Goal: Task Accomplishment & Management: Use online tool/utility

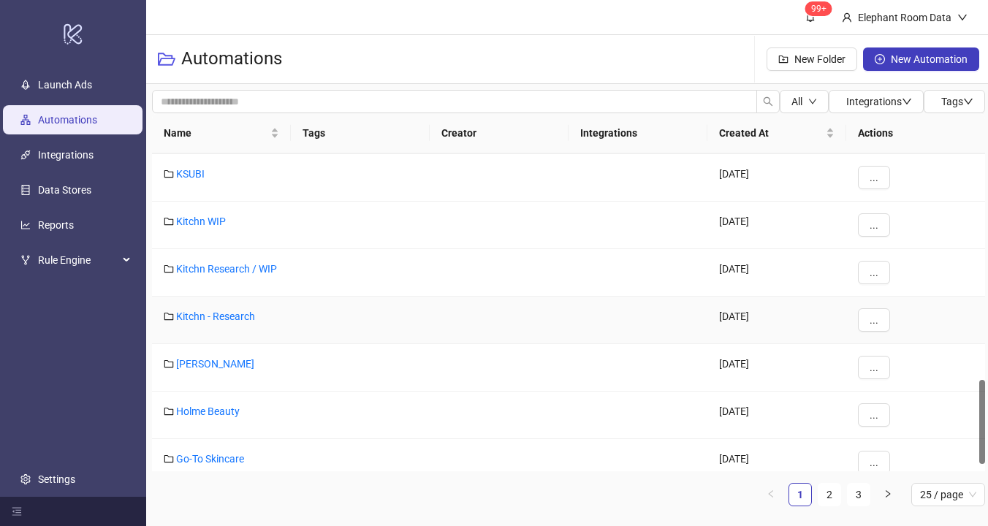
scroll to position [879, 0]
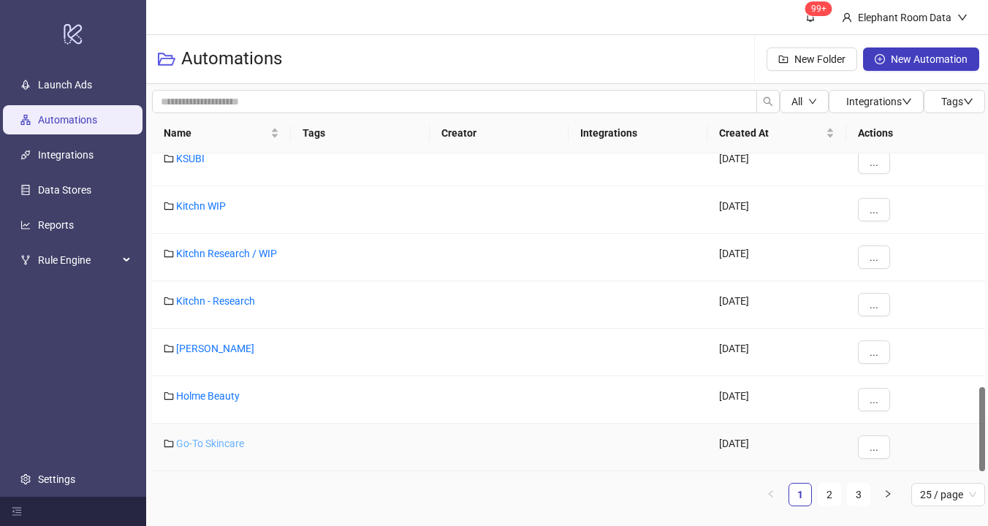
click at [226, 442] on link "Go-To Skincare" at bounding box center [210, 444] width 68 height 12
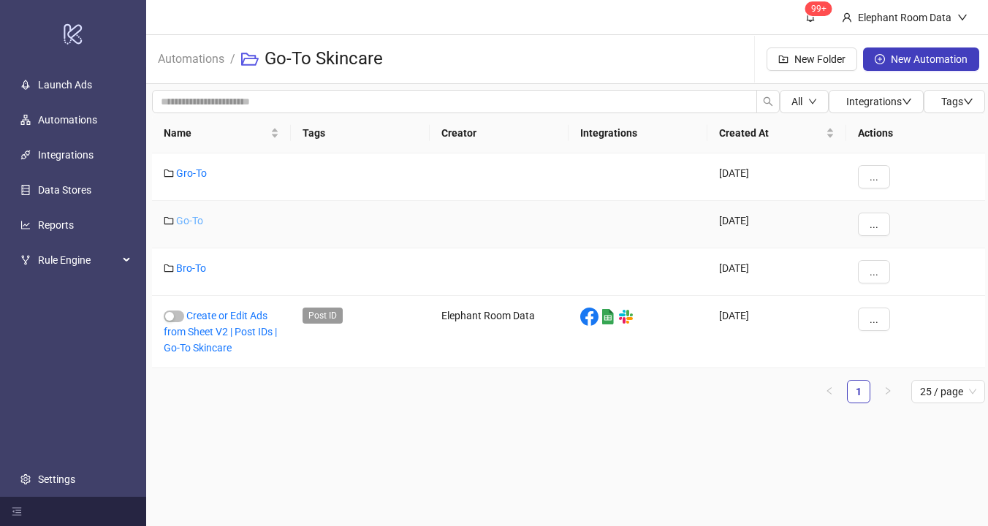
click at [183, 222] on link "Go-To" at bounding box center [189, 221] width 27 height 12
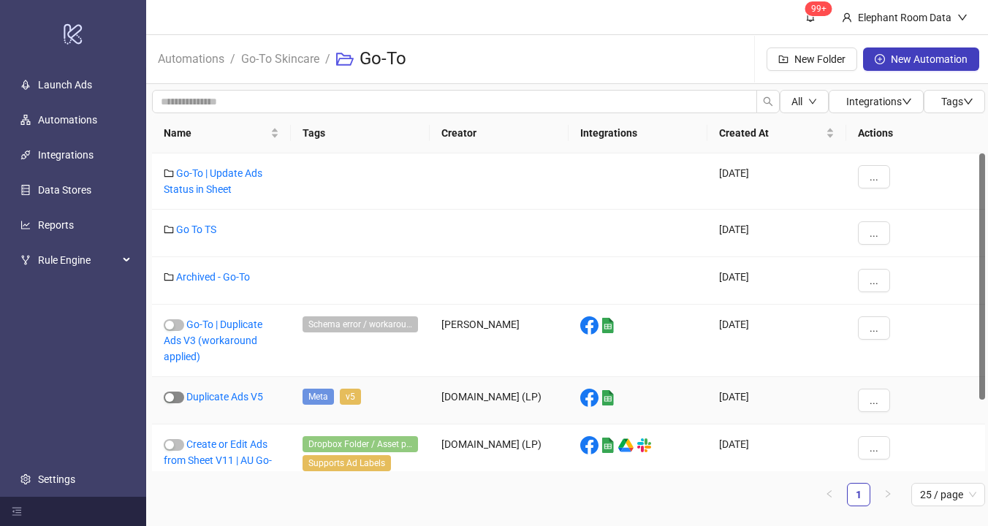
click at [180, 396] on span "button" at bounding box center [174, 398] width 20 height 12
click at [231, 395] on link "Duplicate Ads V5" at bounding box center [224, 397] width 77 height 12
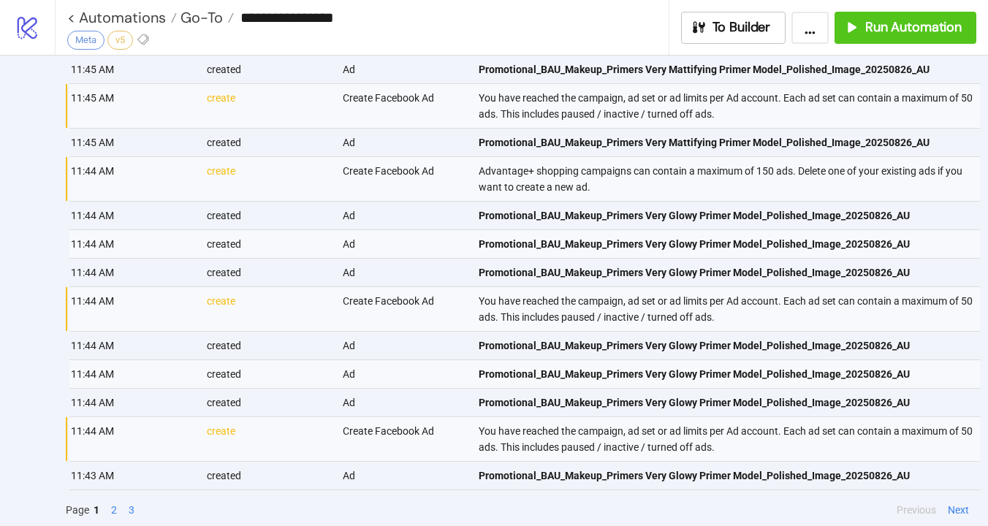
scroll to position [1010, 0]
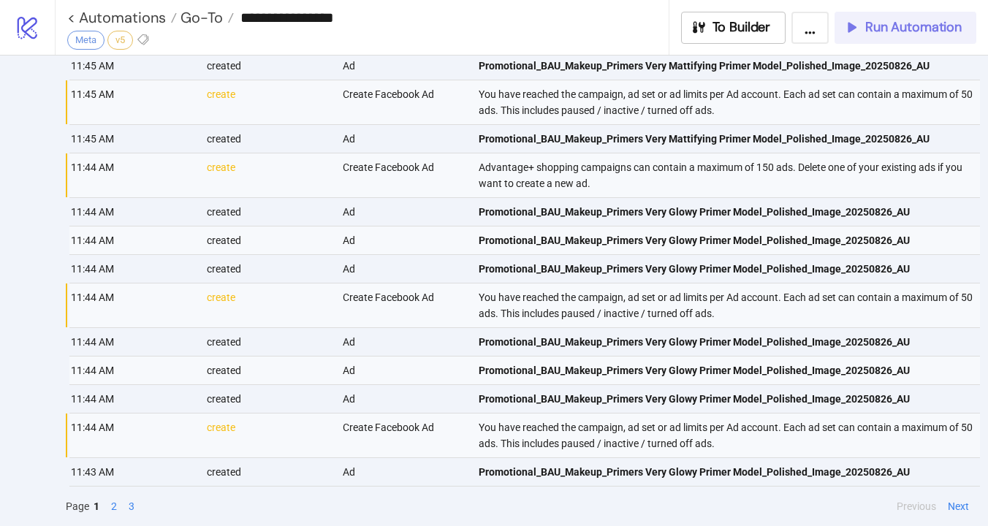
click at [932, 26] on span "Run Automation" at bounding box center [914, 27] width 96 height 17
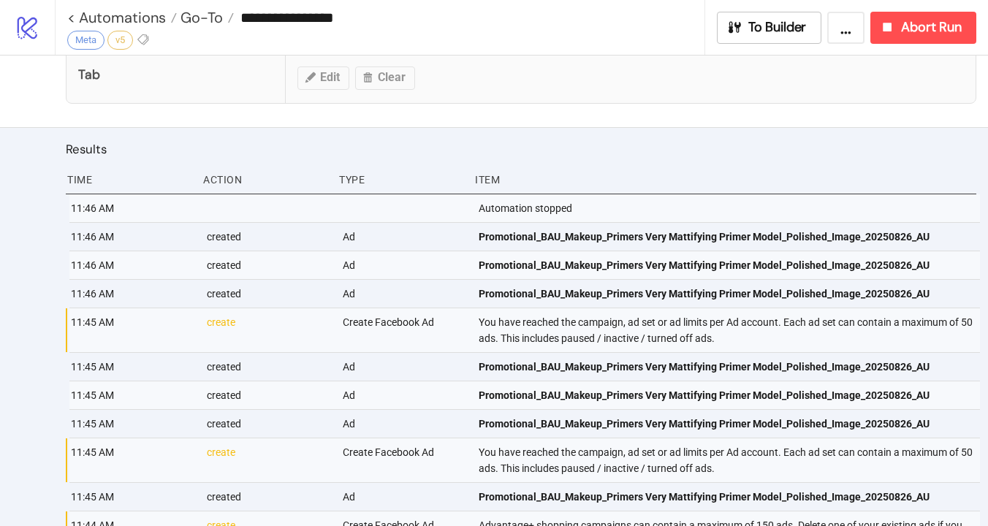
scroll to position [550, 0]
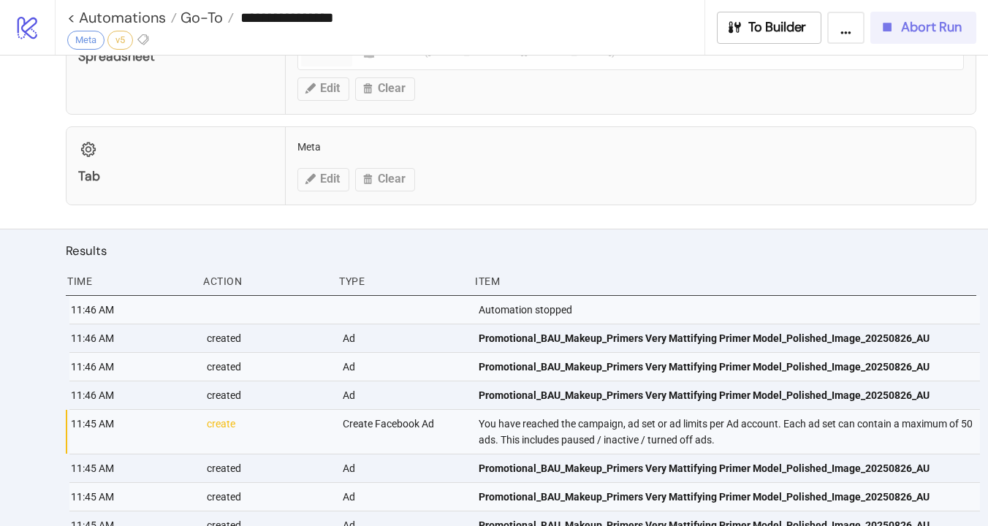
click at [903, 35] on span "Abort Run" at bounding box center [931, 27] width 61 height 17
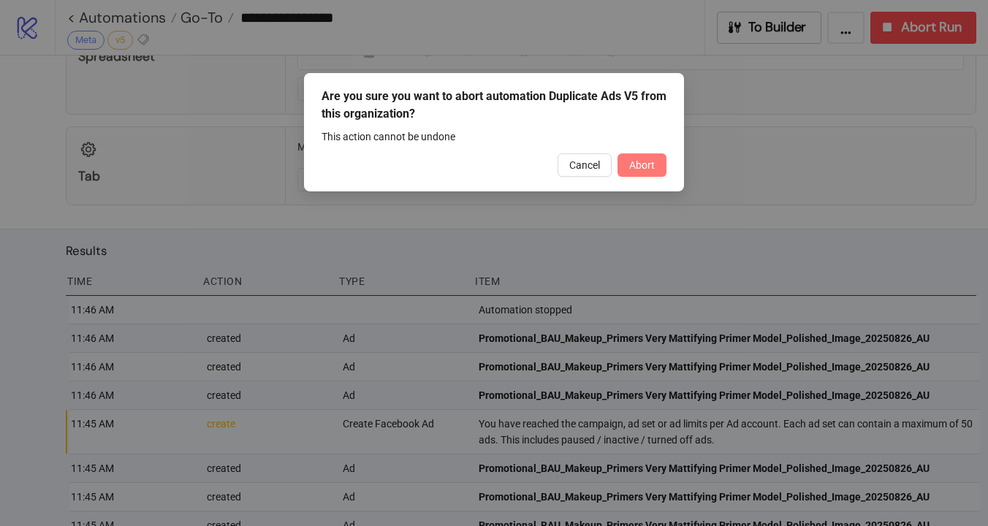
click at [645, 161] on span "Abort" at bounding box center [642, 165] width 26 height 12
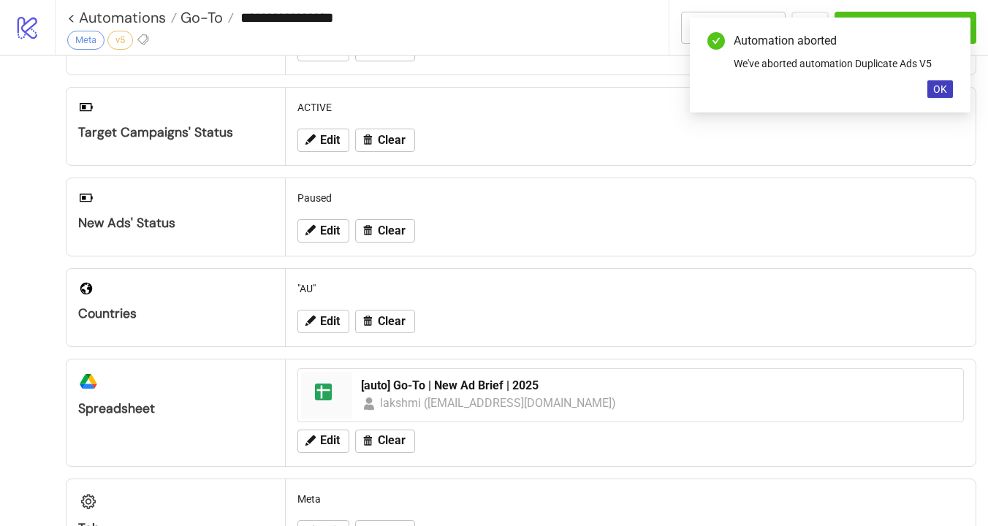
scroll to position [522, 0]
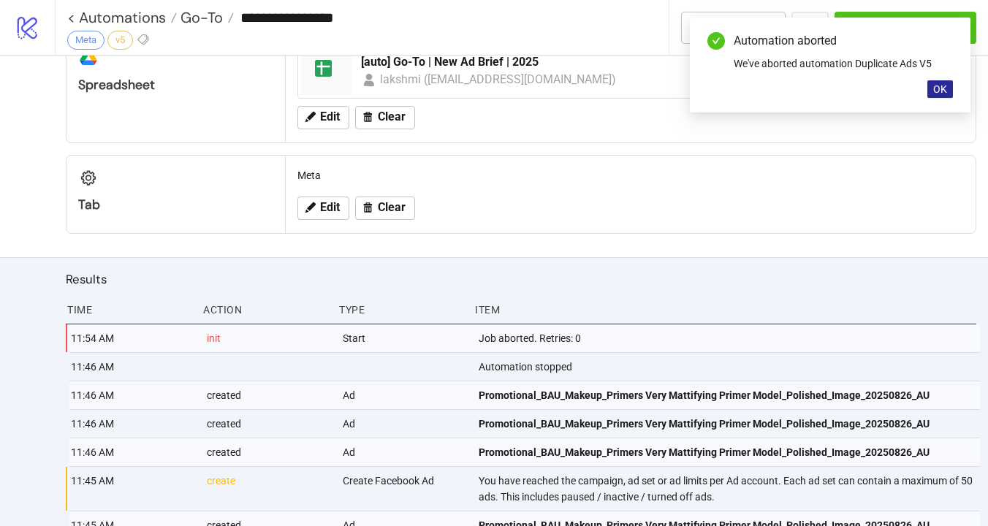
click at [939, 94] on span "OK" at bounding box center [940, 89] width 14 height 12
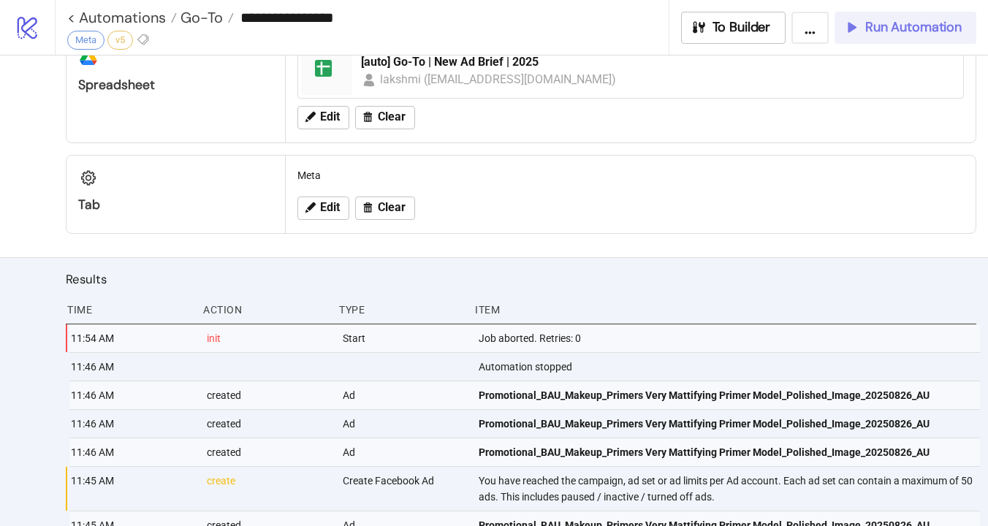
click at [925, 33] on span "Run Automation" at bounding box center [914, 27] width 96 height 17
